Goal: Information Seeking & Learning: Learn about a topic

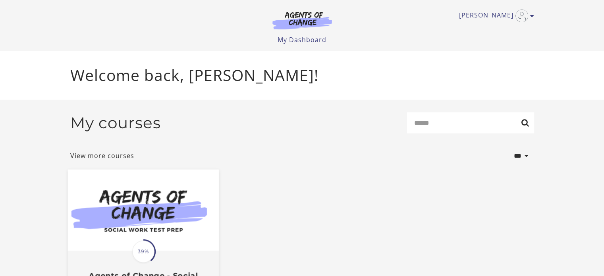
click at [180, 198] on img at bounding box center [143, 210] width 151 height 81
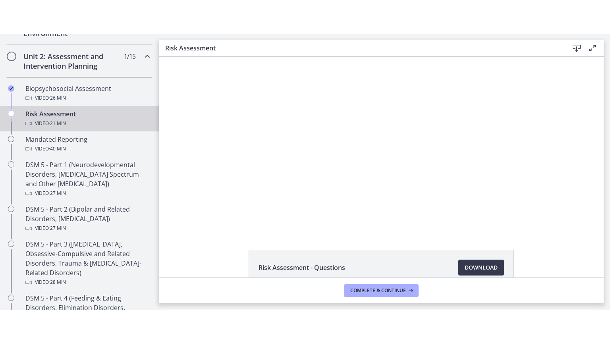
scroll to position [257, 0]
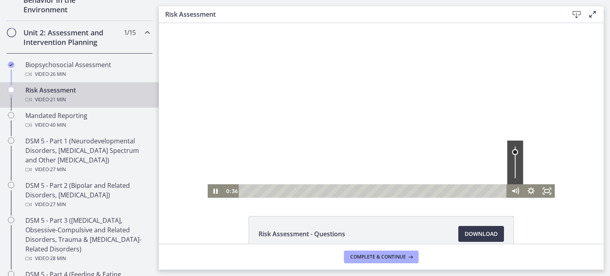
drag, startPoint x: 514, startPoint y: 160, endPoint x: 512, endPoint y: 152, distance: 8.4
click at [512, 152] on div "Volume" at bounding box center [515, 152] width 6 height 6
click at [550, 190] on icon "Fullscreen" at bounding box center [546, 191] width 19 height 16
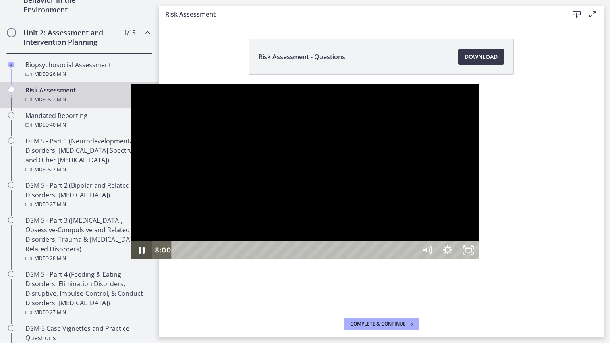
click at [139, 254] on icon "Pause" at bounding box center [142, 250] width 6 height 7
click at [131, 241] on button "Play Video" at bounding box center [141, 249] width 21 height 17
click at [131, 241] on button "Pause" at bounding box center [141, 249] width 21 height 17
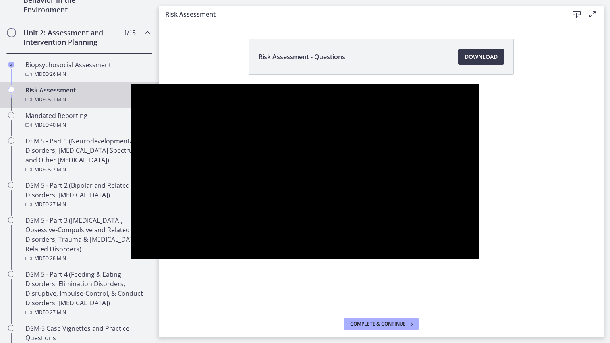
click at [131, 241] on button "Play Video" at bounding box center [141, 249] width 21 height 17
click at [131, 241] on button "Pause" at bounding box center [141, 249] width 21 height 17
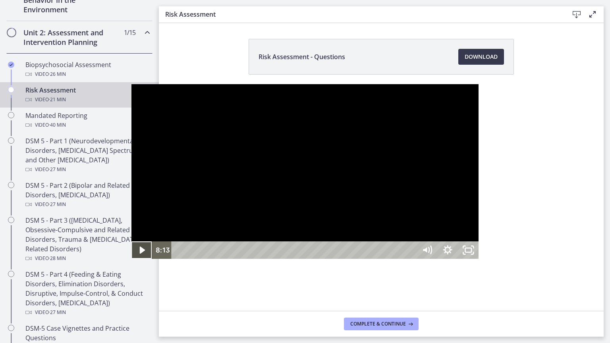
click at [140, 254] on icon "Play Video" at bounding box center [142, 250] width 5 height 7
drag, startPoint x: 558, startPoint y: 282, endPoint x: 557, endPoint y: 278, distance: 4.0
click at [431, 197] on div "Volume" at bounding box center [426, 193] width 7 height 7
click at [129, 261] on icon "Pause" at bounding box center [141, 250] width 25 height 21
click at [481, 261] on icon "Unfullscreen" at bounding box center [468, 250] width 25 height 21
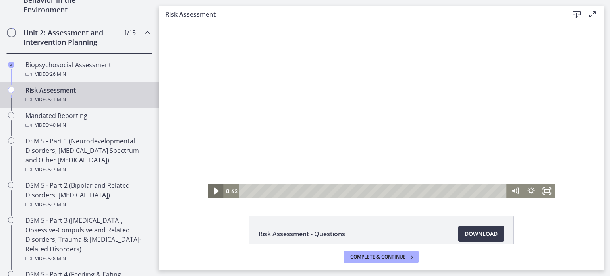
click at [210, 188] on icon "Play Video" at bounding box center [216, 191] width 19 height 16
click at [544, 189] on rect "Fullscreen" at bounding box center [547, 191] width 6 height 4
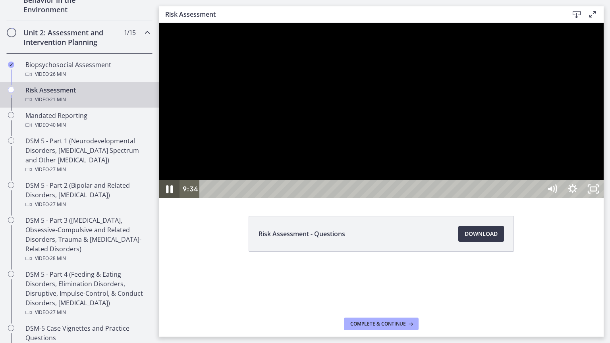
click at [169, 200] on icon "Pause" at bounding box center [169, 189] width 25 height 21
click at [170, 198] on icon "Play Video" at bounding box center [170, 188] width 21 height 17
click at [168, 200] on icon "Pause" at bounding box center [169, 189] width 25 height 21
click at [187, 198] on div "10:34 0:00" at bounding box center [361, 188] width 362 height 17
